Goal: Information Seeking & Learning: Check status

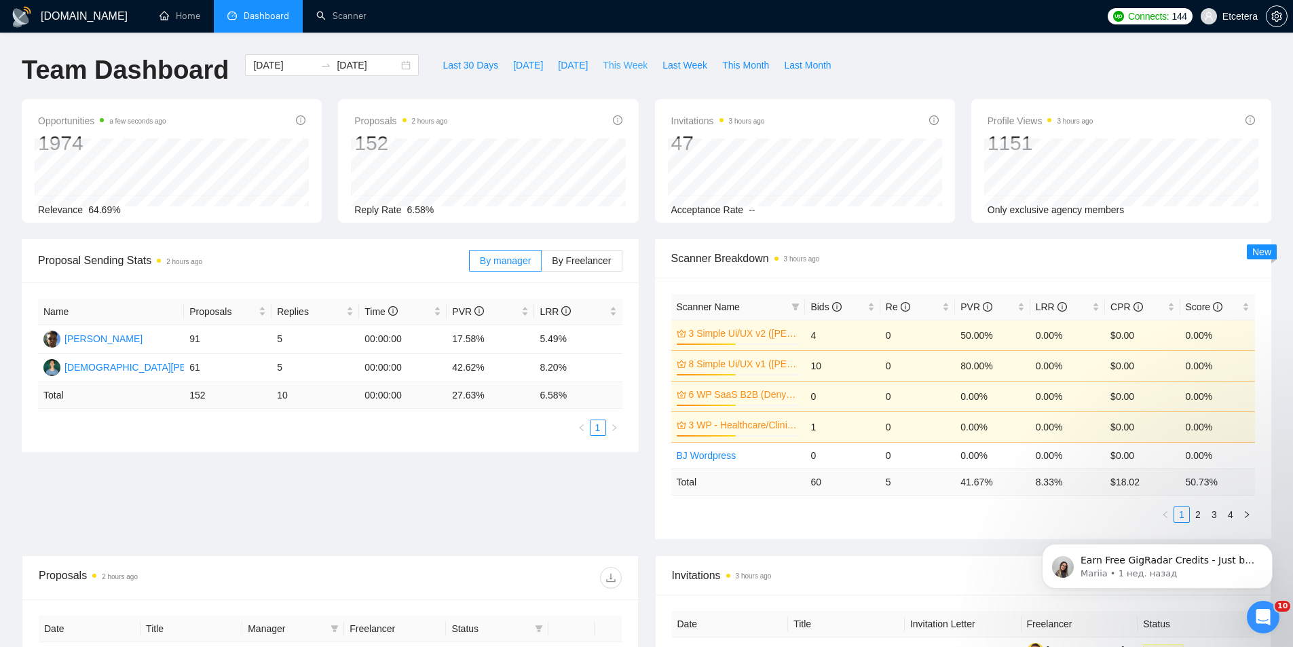
click at [626, 68] on span "This Week" at bounding box center [625, 65] width 45 height 15
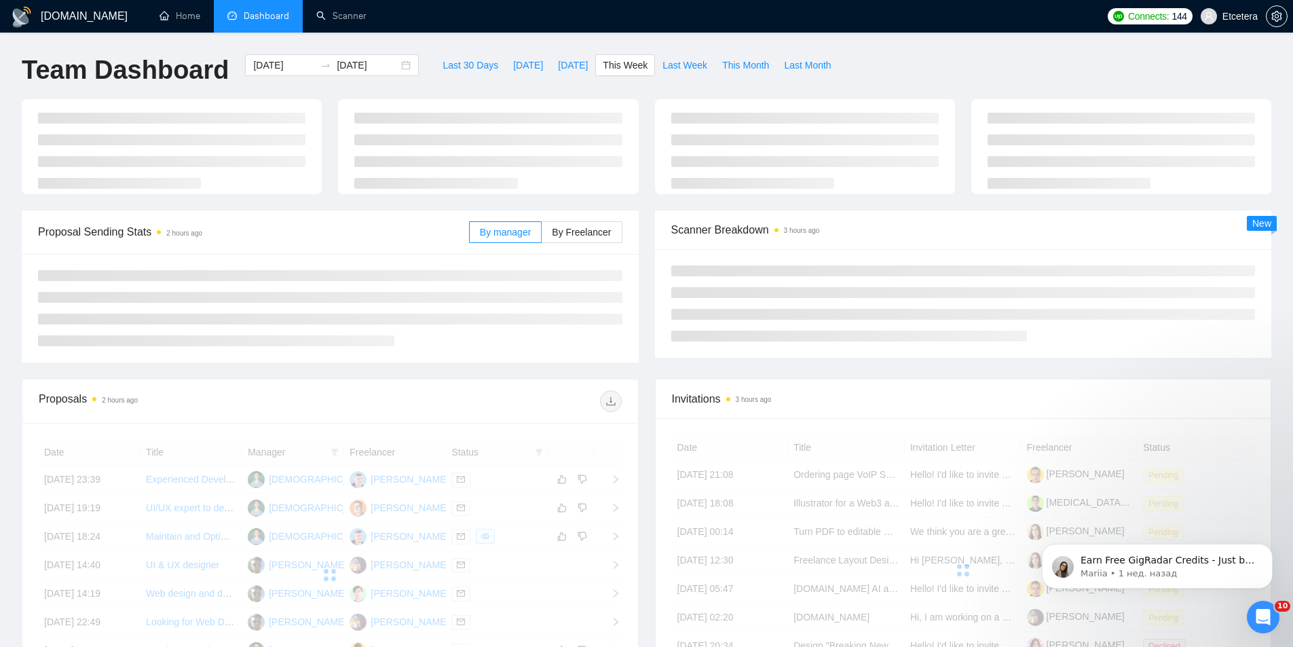
type input "[DATE]"
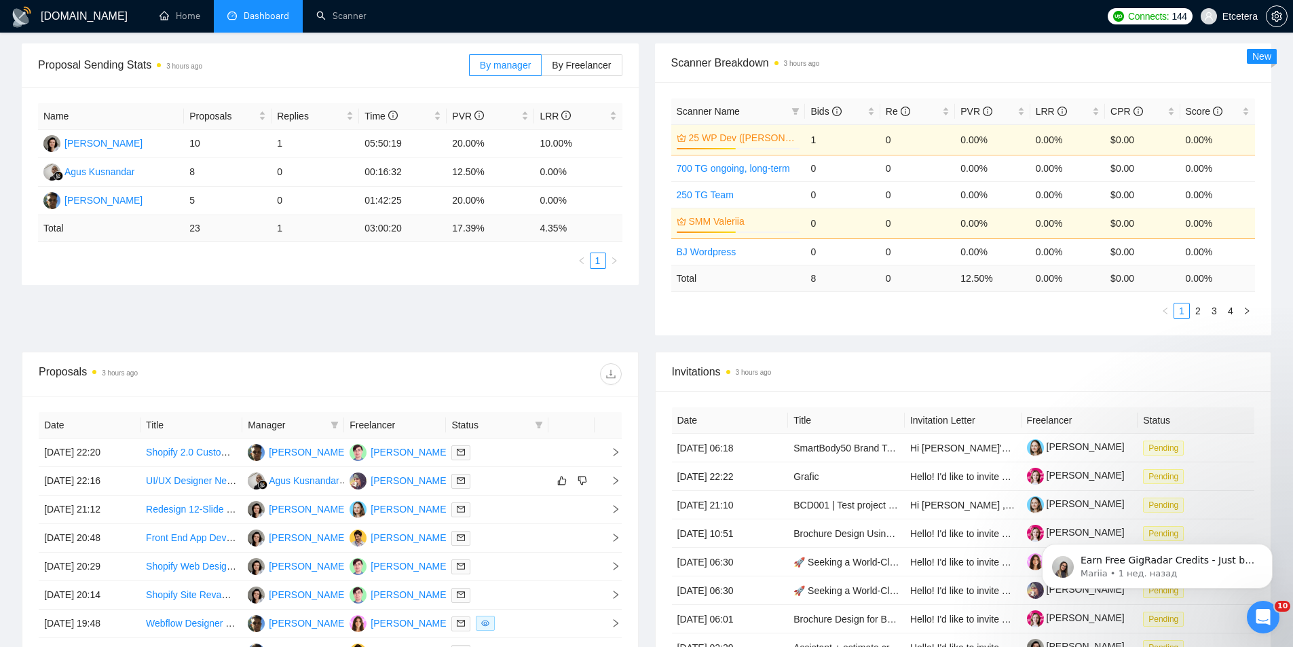
scroll to position [339, 0]
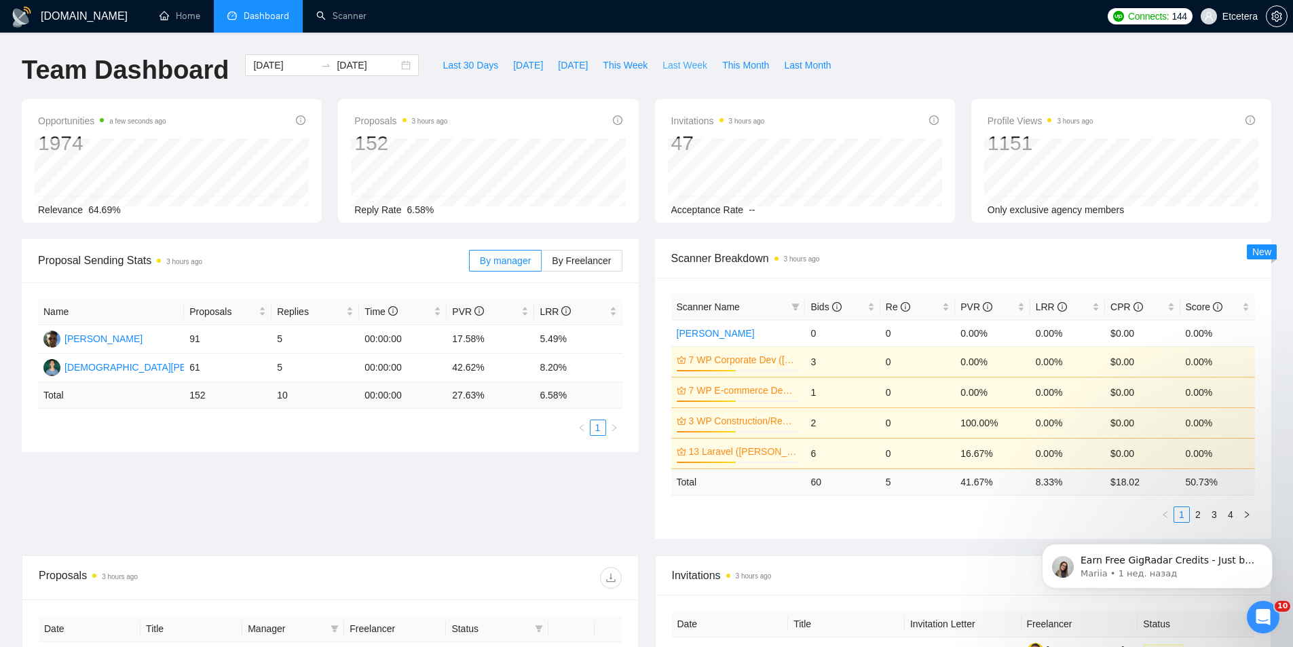
click at [675, 66] on span "Last Week" at bounding box center [685, 65] width 45 height 15
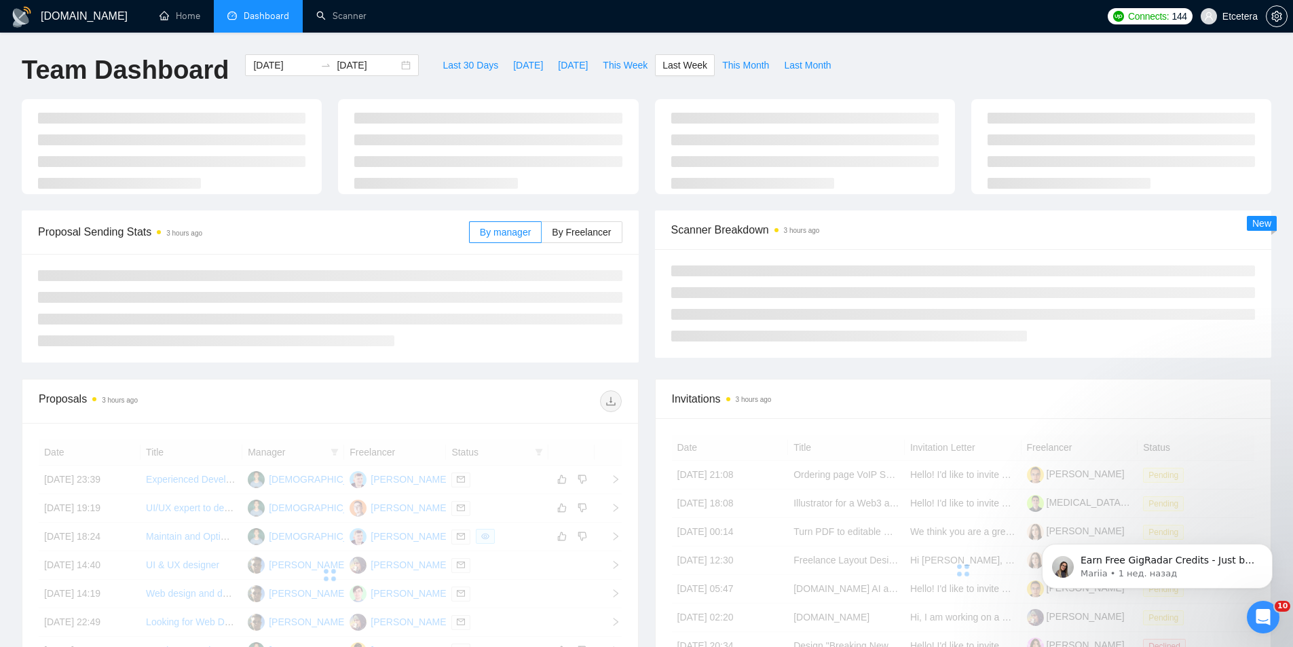
type input "[DATE]"
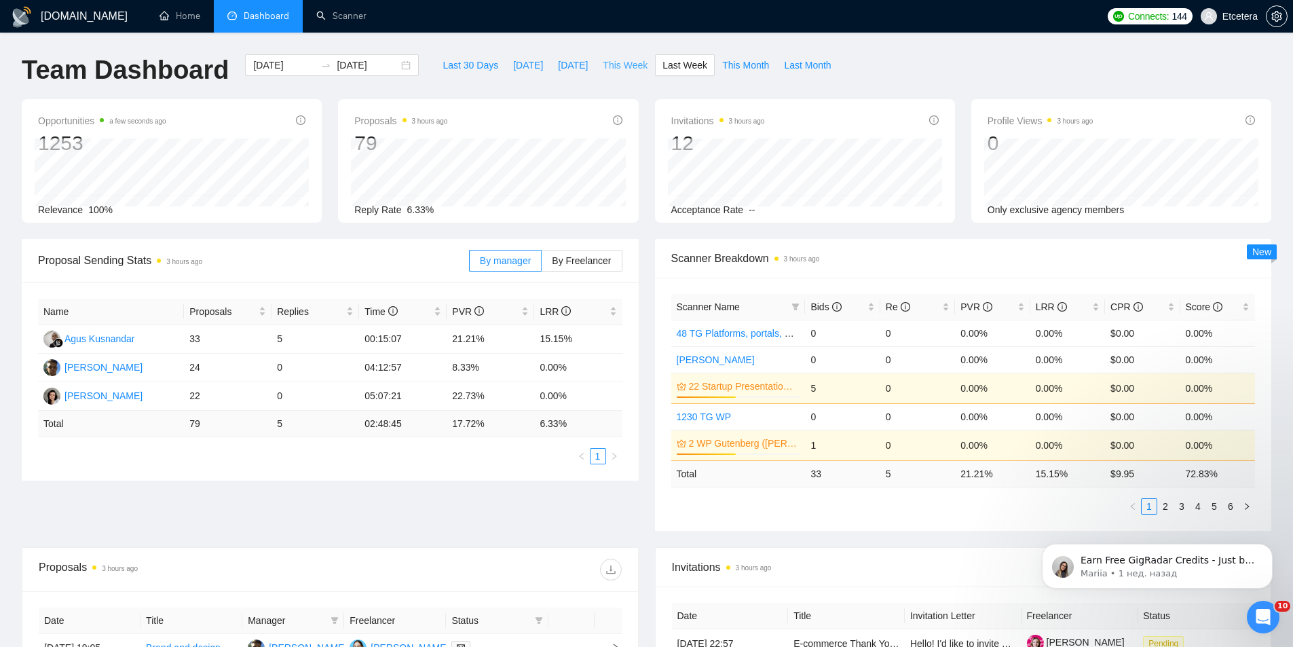
click at [618, 62] on span "This Week" at bounding box center [625, 65] width 45 height 15
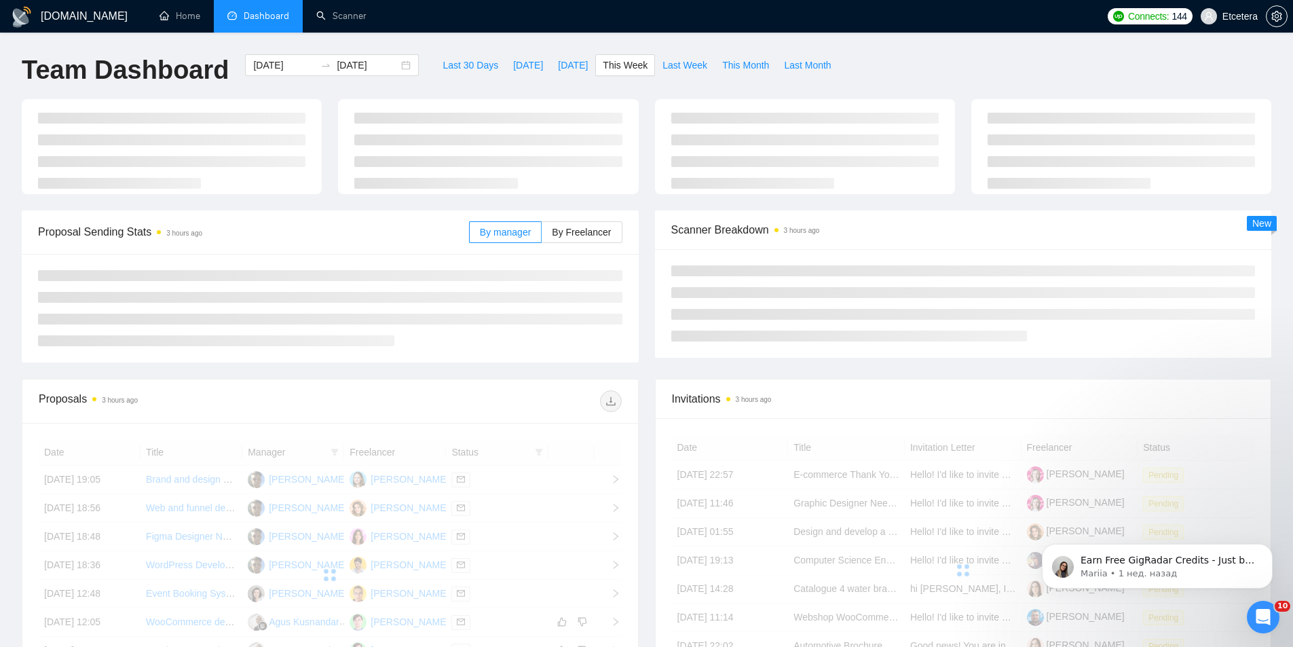
type input "[DATE]"
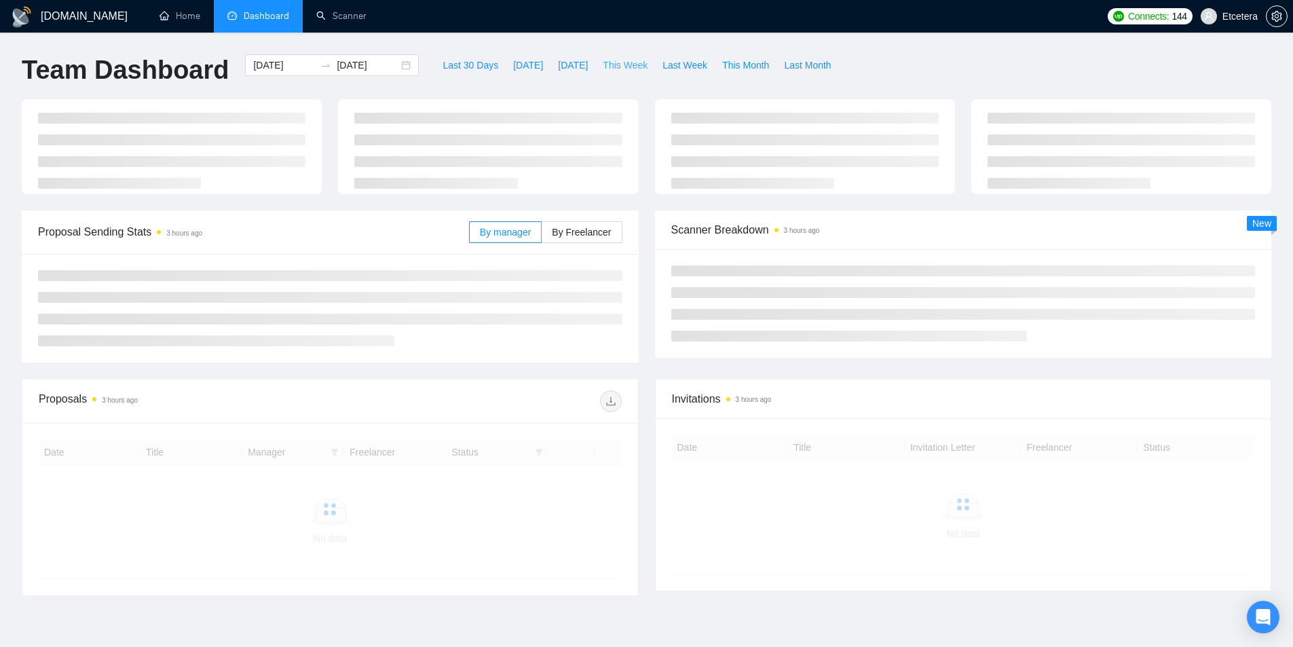
click at [616, 64] on span "This Week" at bounding box center [625, 65] width 45 height 15
type input "[DATE]"
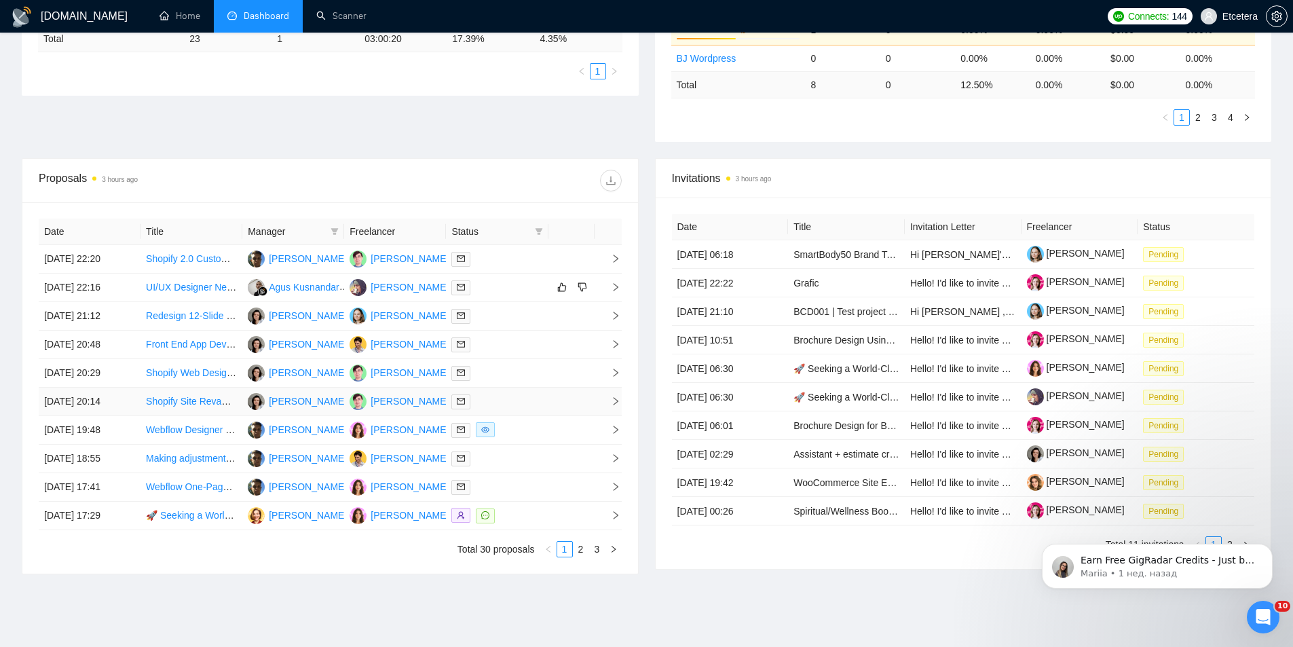
scroll to position [433, 0]
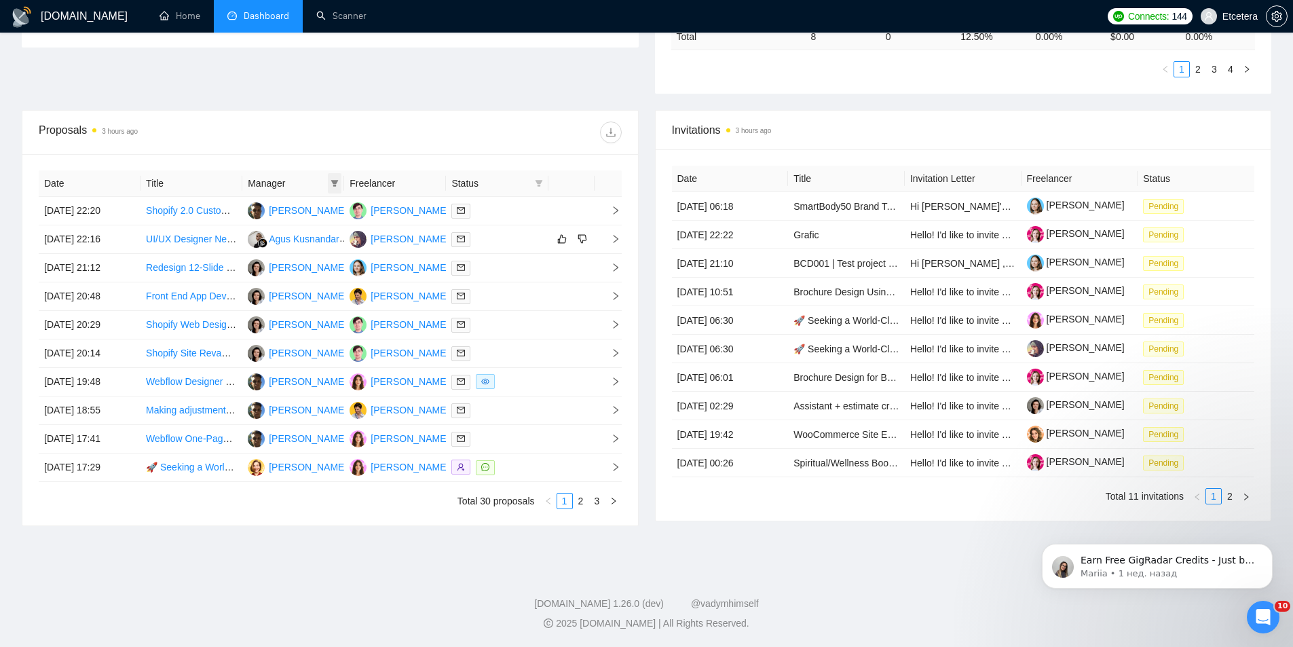
click at [338, 183] on icon "filter" at bounding box center [335, 183] width 8 height 8
click at [276, 270] on span "[PERSON_NAME]" at bounding box center [289, 274] width 78 height 11
checkbox input "true"
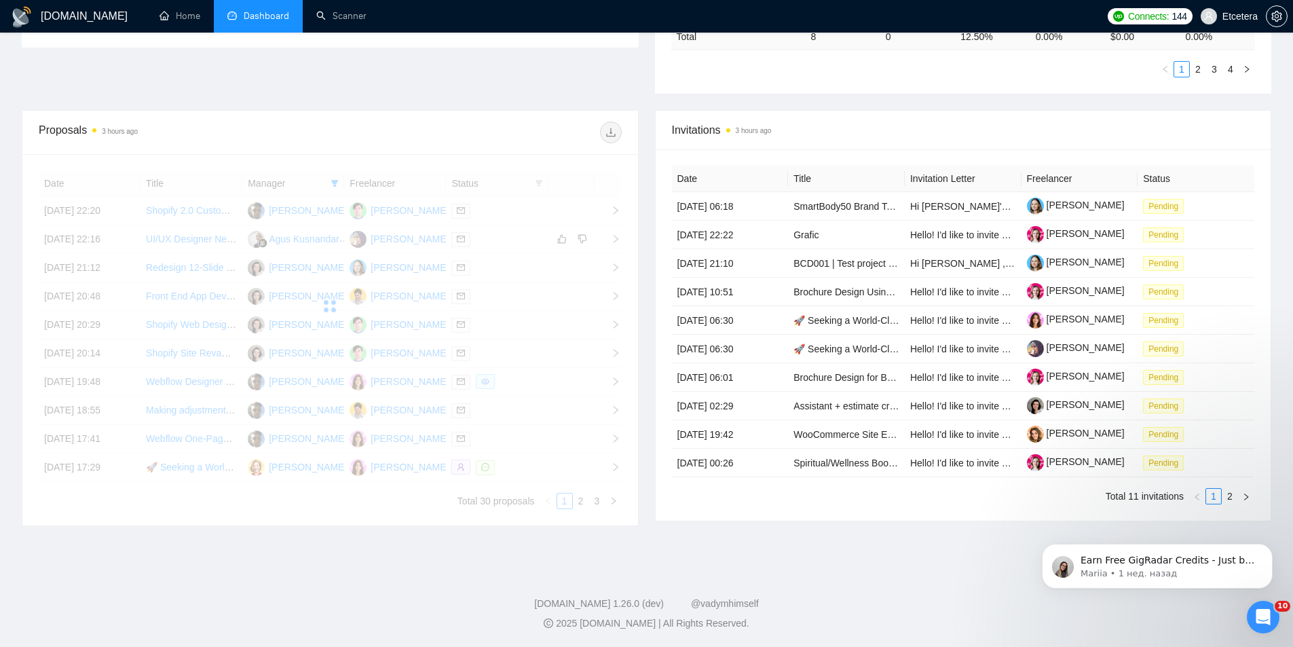
scroll to position [428, 0]
